Goal: Transaction & Acquisition: Purchase product/service

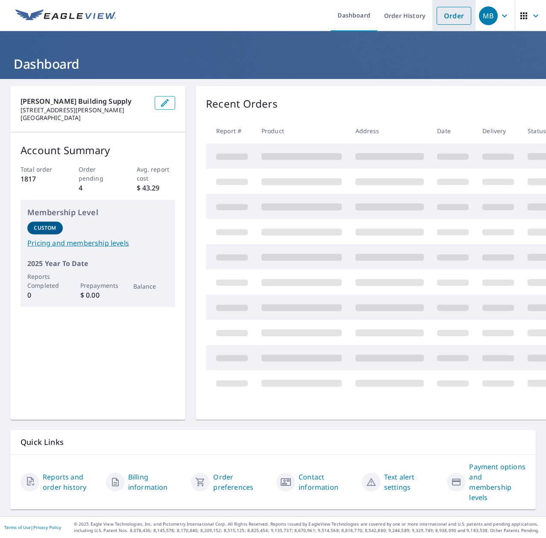
click at [454, 17] on link "Order" at bounding box center [453, 16] width 35 height 18
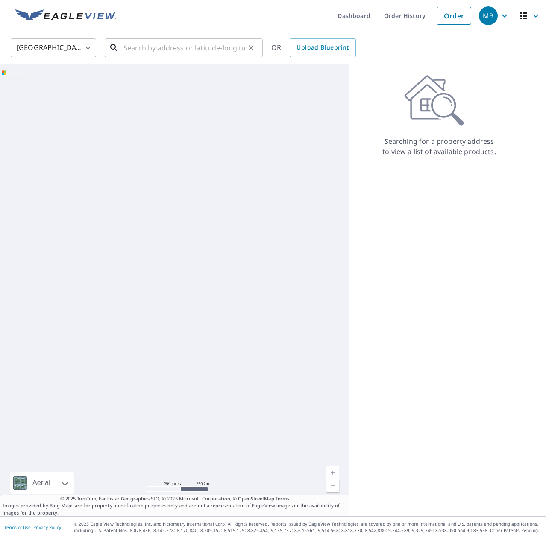
drag, startPoint x: 147, startPoint y: 57, endPoint x: 159, endPoint y: 56, distance: 12.0
click at [149, 56] on input "text" at bounding box center [184, 48] width 122 height 24
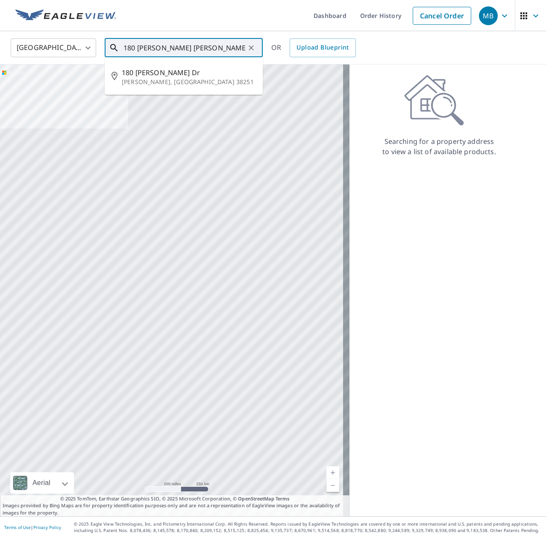
type input "180 [PERSON_NAME] [PERSON_NAME] tn"
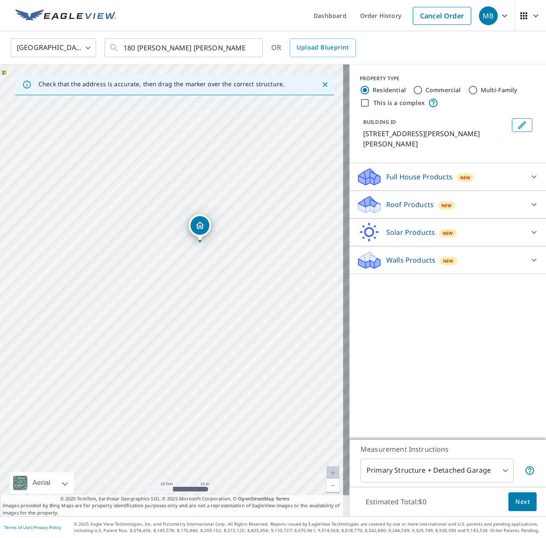
drag, startPoint x: 191, startPoint y: 304, endPoint x: 167, endPoint y: 201, distance: 105.5
click at [167, 201] on div "[STREET_ADDRESS][PERSON_NAME][PERSON_NAME]" at bounding box center [174, 290] width 349 height 452
click at [395, 199] on p "Roof Products" at bounding box center [409, 204] width 47 height 10
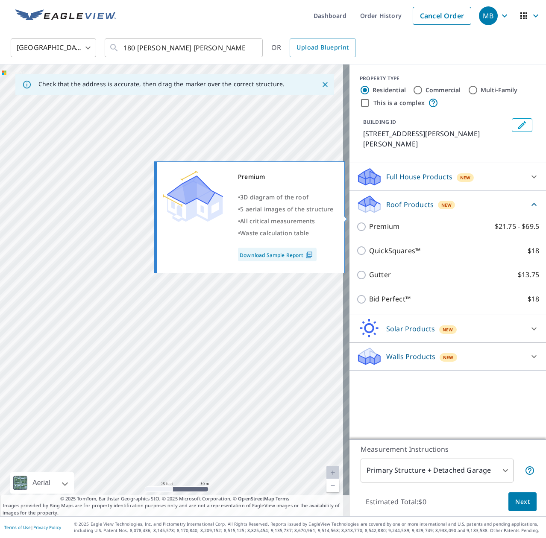
click at [377, 221] on p "Premium" at bounding box center [384, 226] width 30 height 11
click at [369, 222] on input "Premium $21.75 - $69.5" at bounding box center [362, 227] width 13 height 10
checkbox input "true"
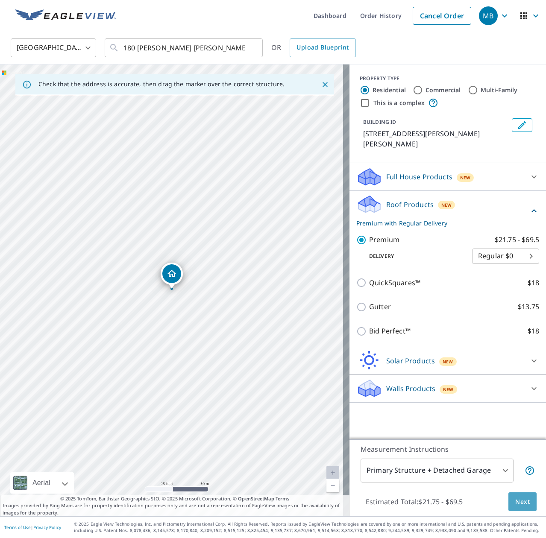
click at [519, 501] on span "Next" at bounding box center [522, 502] width 15 height 11
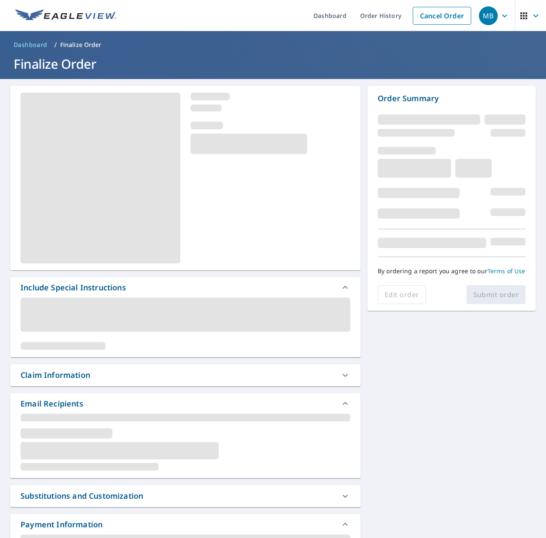
click at [123, 367] on div "Claim Information" at bounding box center [185, 375] width 350 height 22
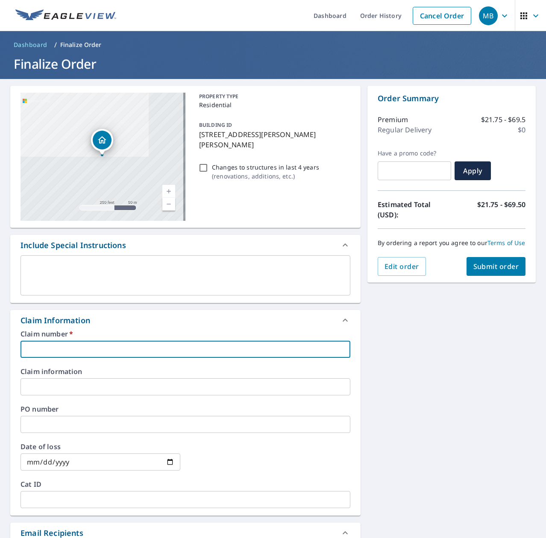
click at [215, 353] on input "text" at bounding box center [185, 349] width 330 height 17
type input "7564697"
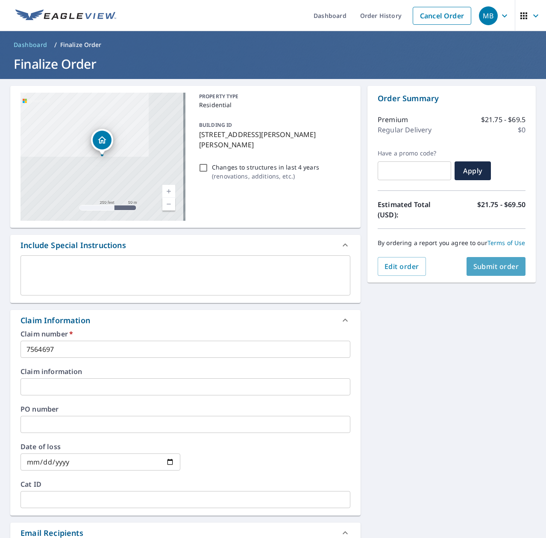
click at [513, 274] on button "Submit order" at bounding box center [495, 266] width 59 height 19
checkbox input "true"
